Goal: Navigation & Orientation: Find specific page/section

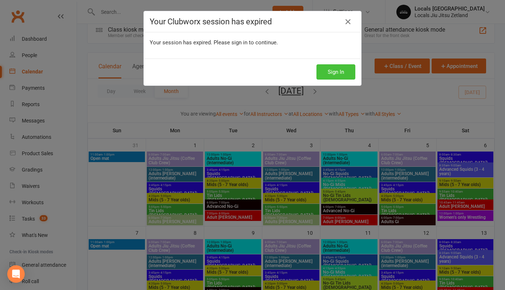
click at [335, 72] on button "Sign In" at bounding box center [336, 71] width 39 height 15
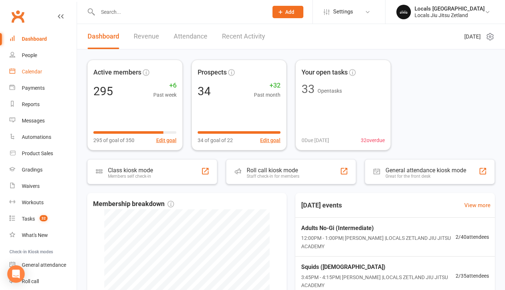
click at [37, 72] on div "Calendar" at bounding box center [32, 72] width 20 height 6
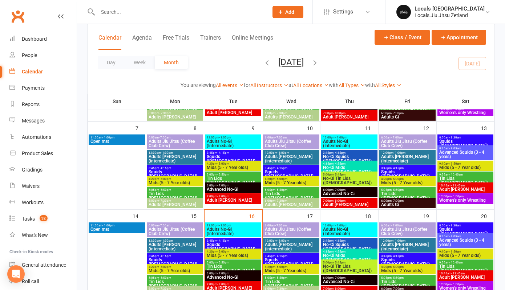
scroll to position [121, 0]
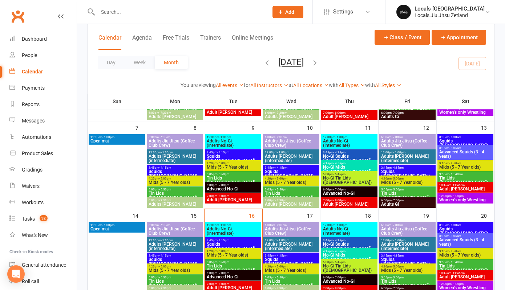
click at [224, 232] on span "Adults No-Gi (Intermediate)" at bounding box center [232, 231] width 53 height 9
